Goal: Find contact information: Find contact information

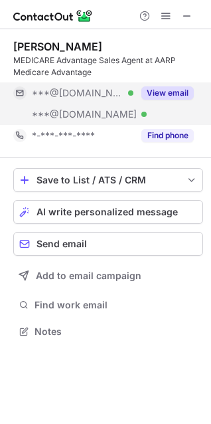
scroll to position [322, 211]
click at [179, 90] on button "View email" at bounding box center [167, 92] width 52 height 13
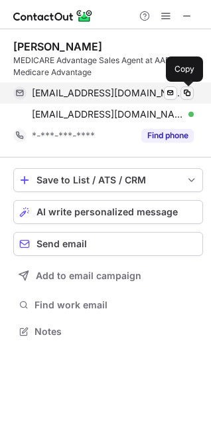
click at [187, 92] on span at bounding box center [187, 93] width 11 height 11
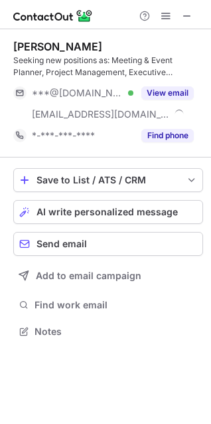
scroll to position [322, 211]
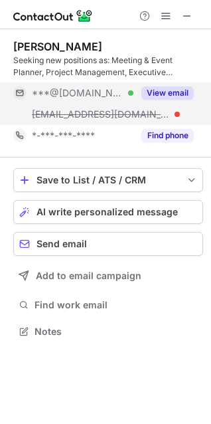
click at [167, 88] on button "View email" at bounding box center [167, 92] width 52 height 13
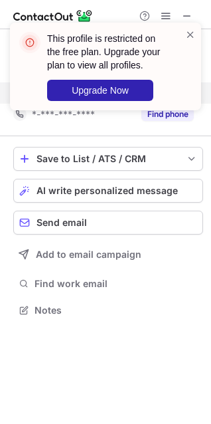
scroll to position [301, 211]
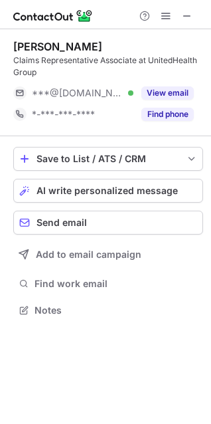
scroll to position [301, 211]
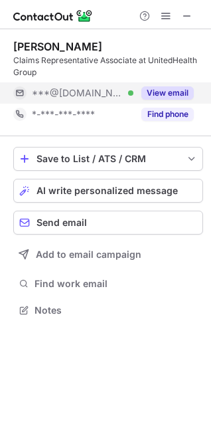
click at [159, 92] on button "View email" at bounding box center [167, 92] width 52 height 13
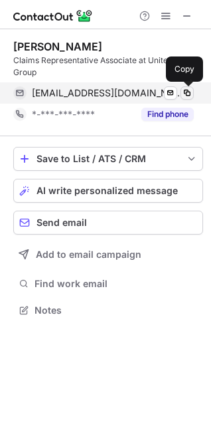
click at [188, 94] on span at bounding box center [187, 93] width 11 height 11
